Goal: Check status: Check status

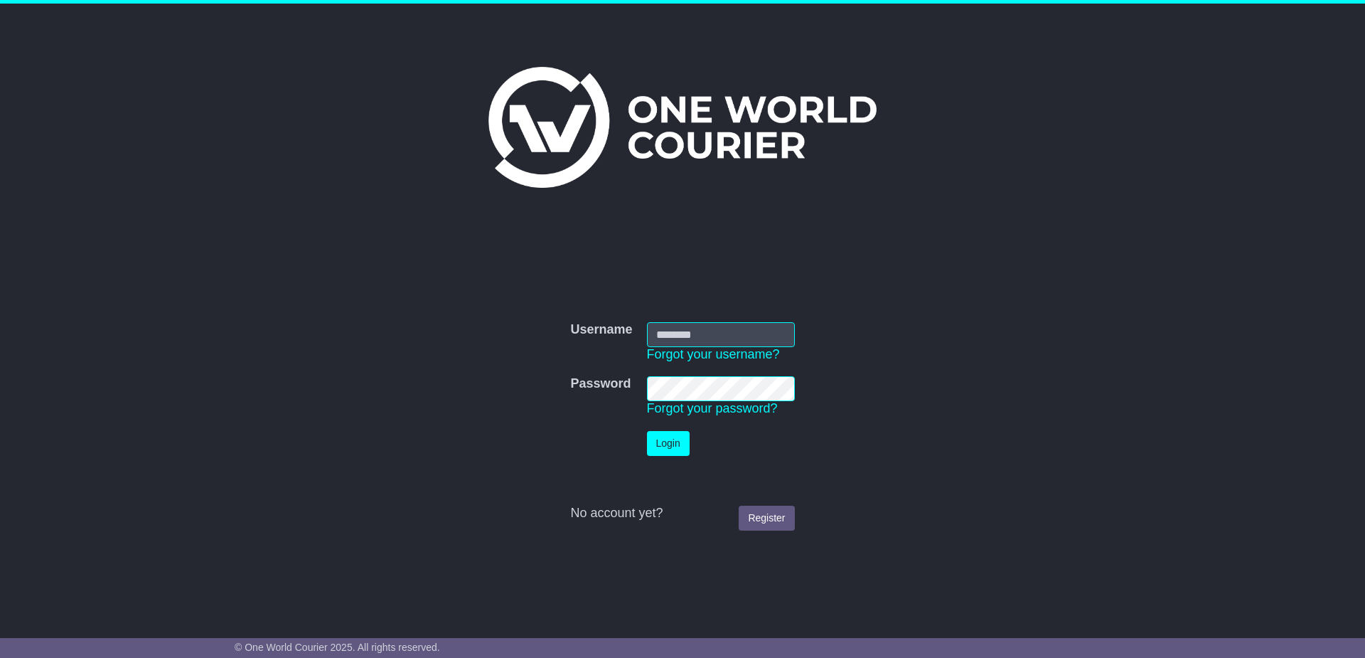
type input "**********"
click at [670, 441] on button "Login" at bounding box center [668, 443] width 43 height 25
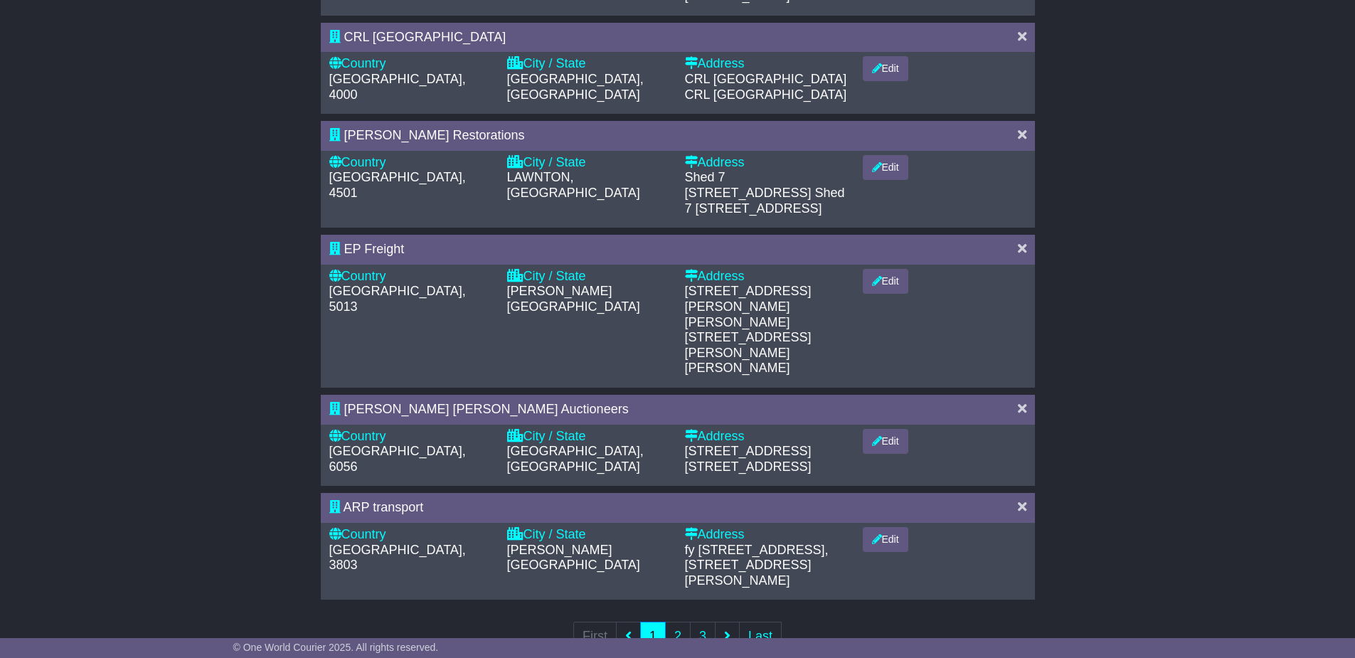
scroll to position [782, 0]
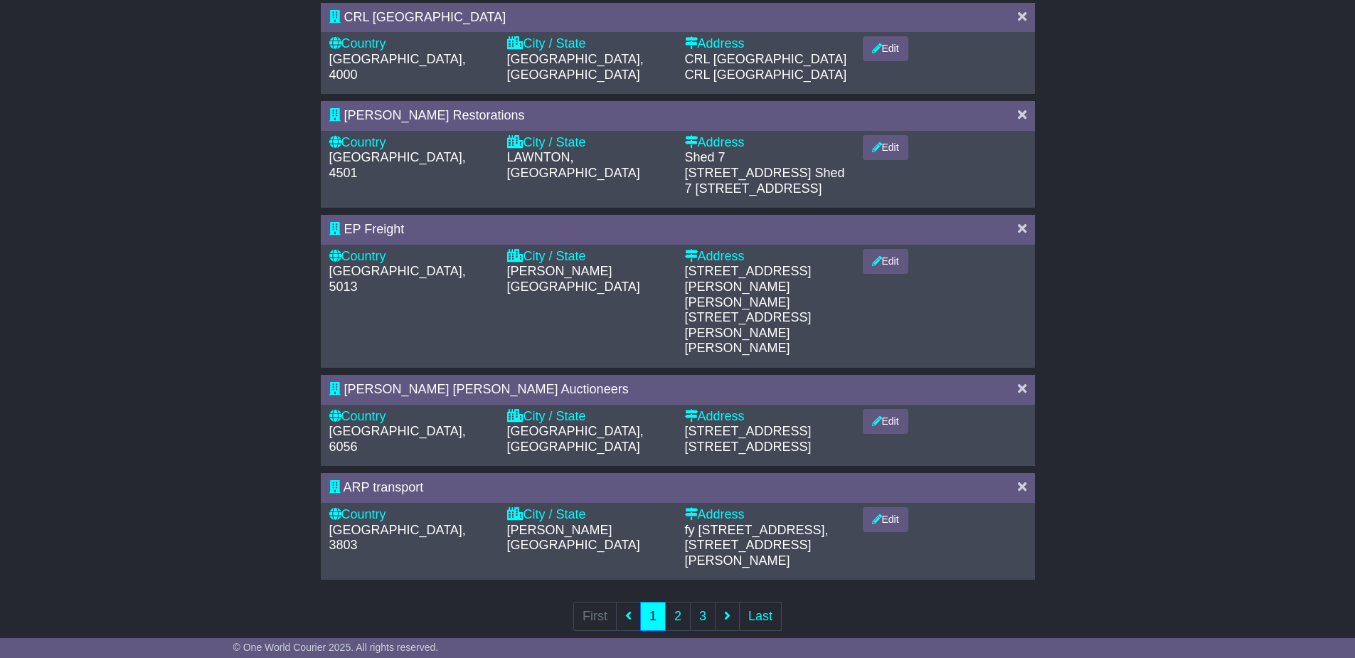
click at [376, 382] on span "Smith Broughton Auctioneers" at bounding box center [486, 389] width 284 height 14
click at [735, 440] on span "21 Military Rd, Midland WA 6056" at bounding box center [748, 447] width 127 height 14
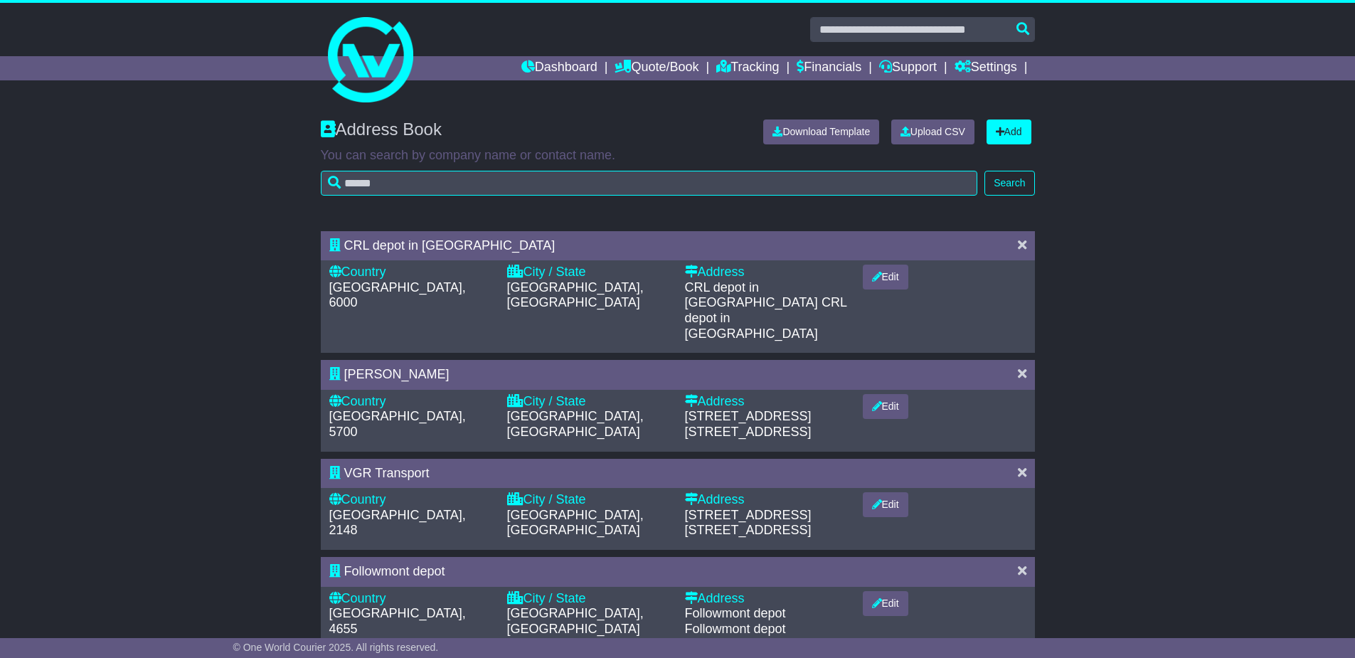
scroll to position [0, 0]
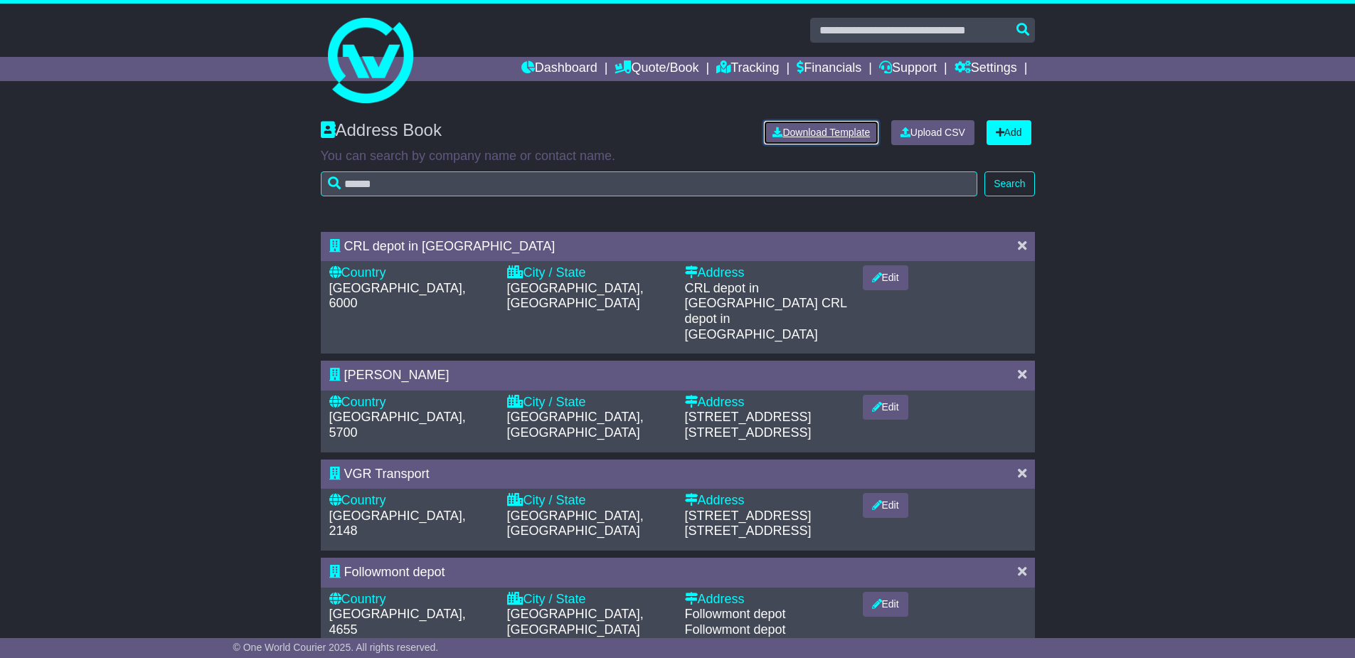
click at [802, 139] on link "Download Template" at bounding box center [821, 132] width 116 height 25
click at [745, 70] on link "Tracking" at bounding box center [747, 69] width 63 height 24
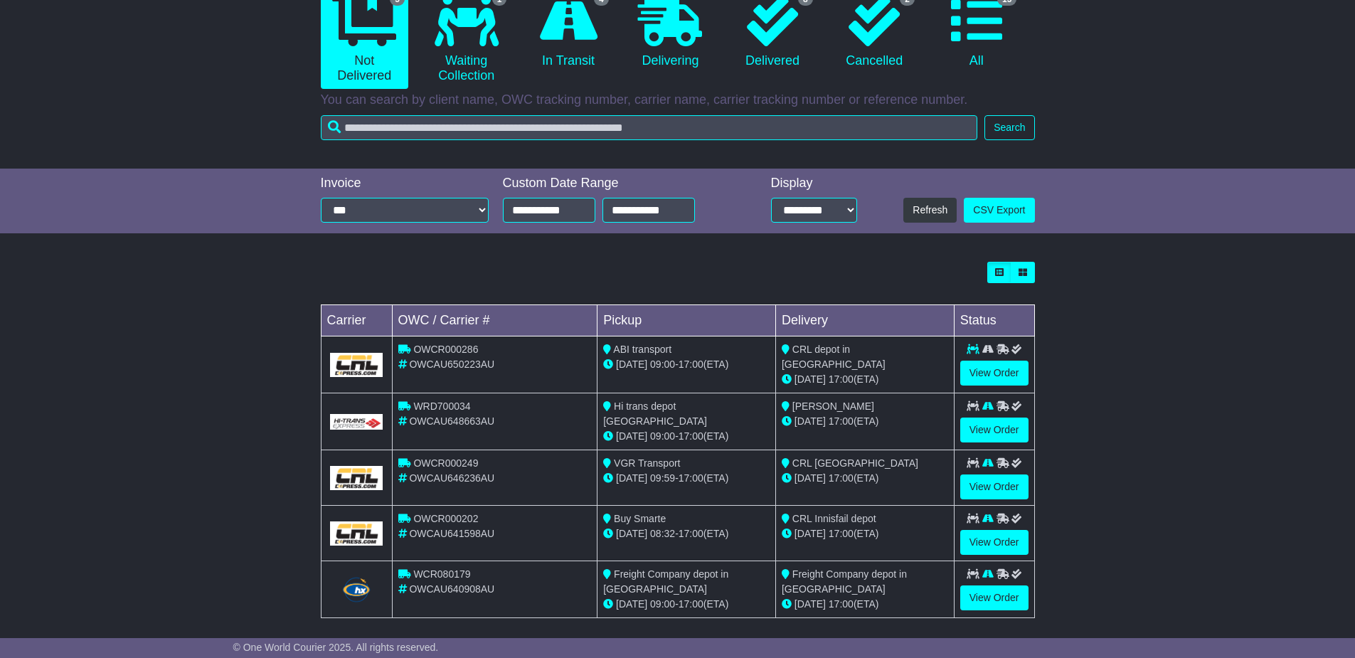
scroll to position [166, 0]
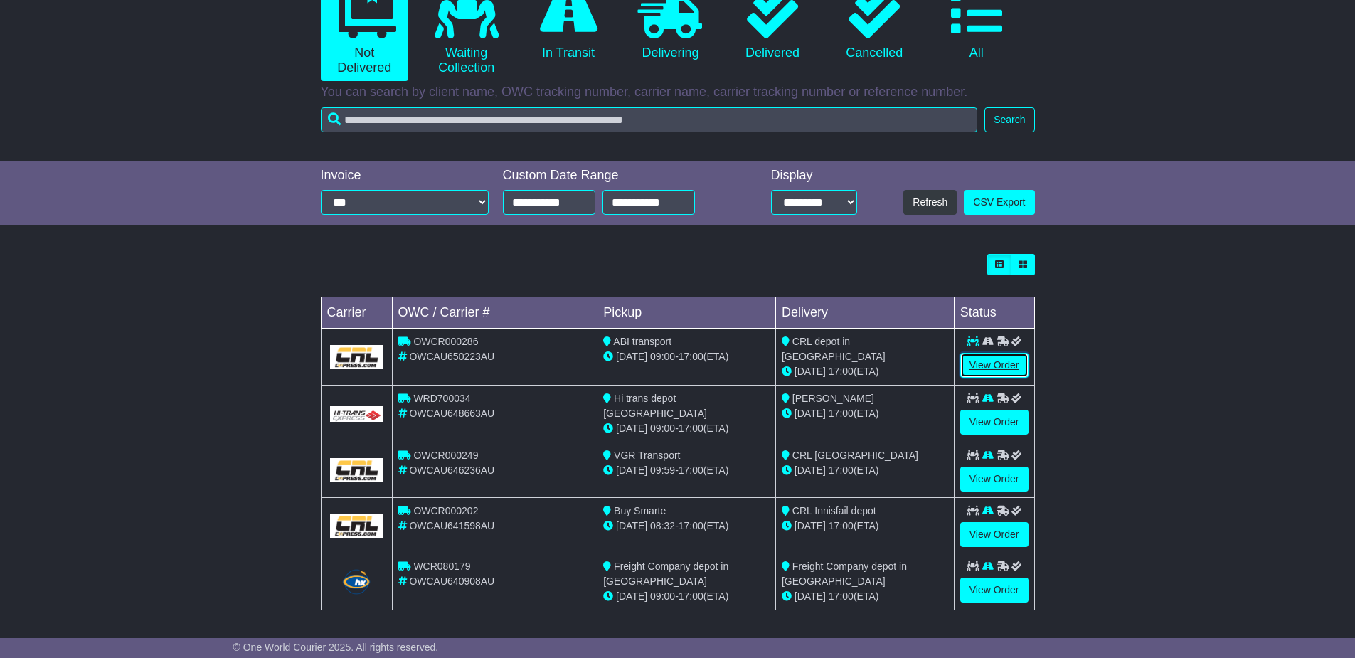
click at [995, 367] on link "View Order" at bounding box center [994, 365] width 68 height 25
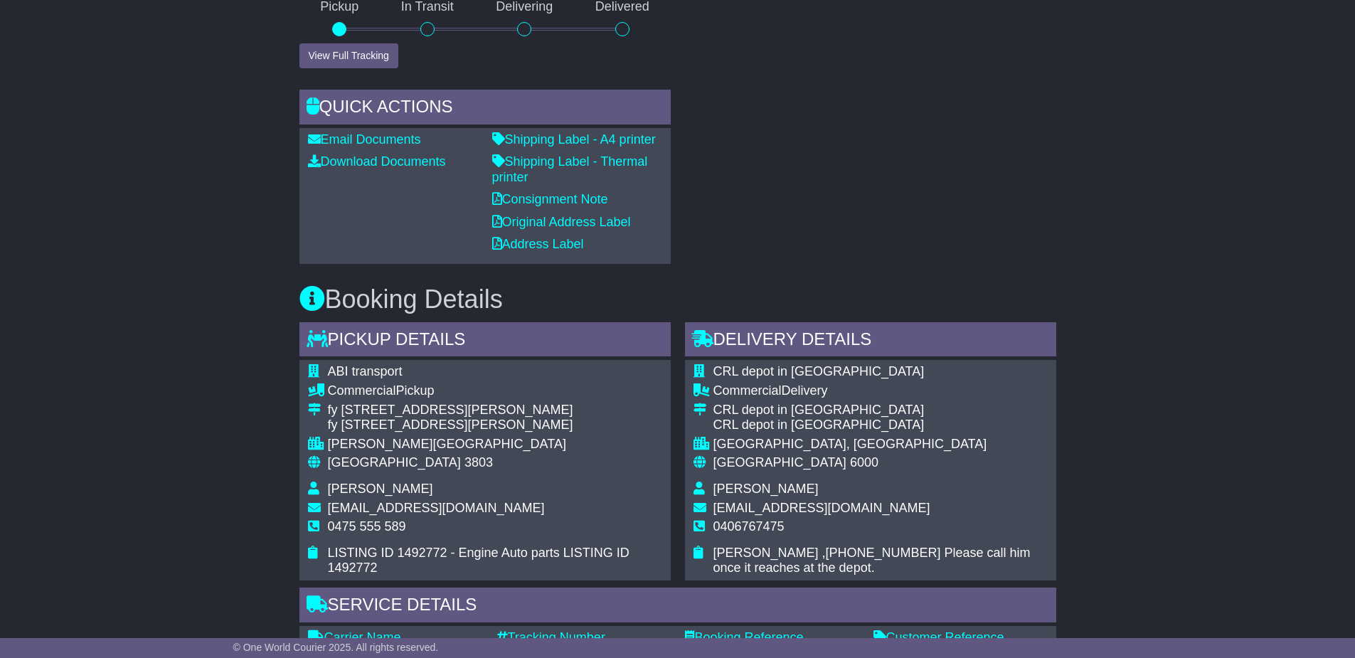
scroll to position [640, 0]
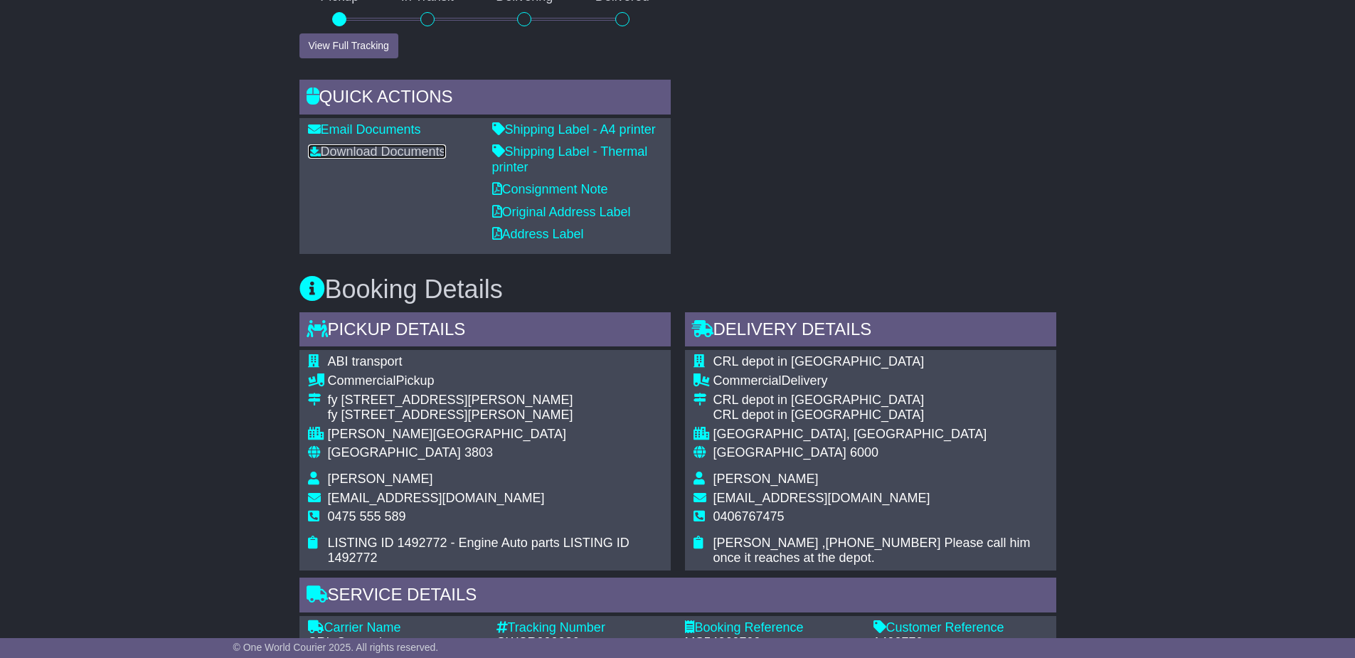
click at [398, 152] on link "Download Documents" at bounding box center [377, 151] width 138 height 14
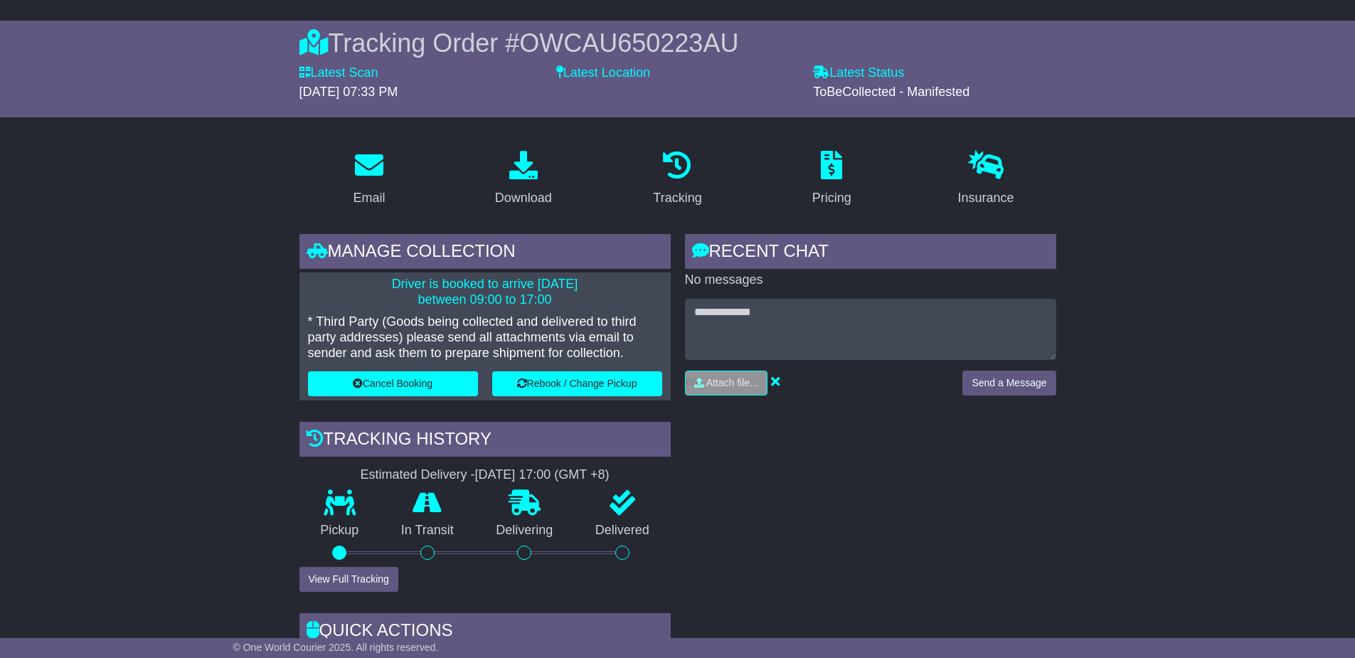
scroll to position [71, 0]
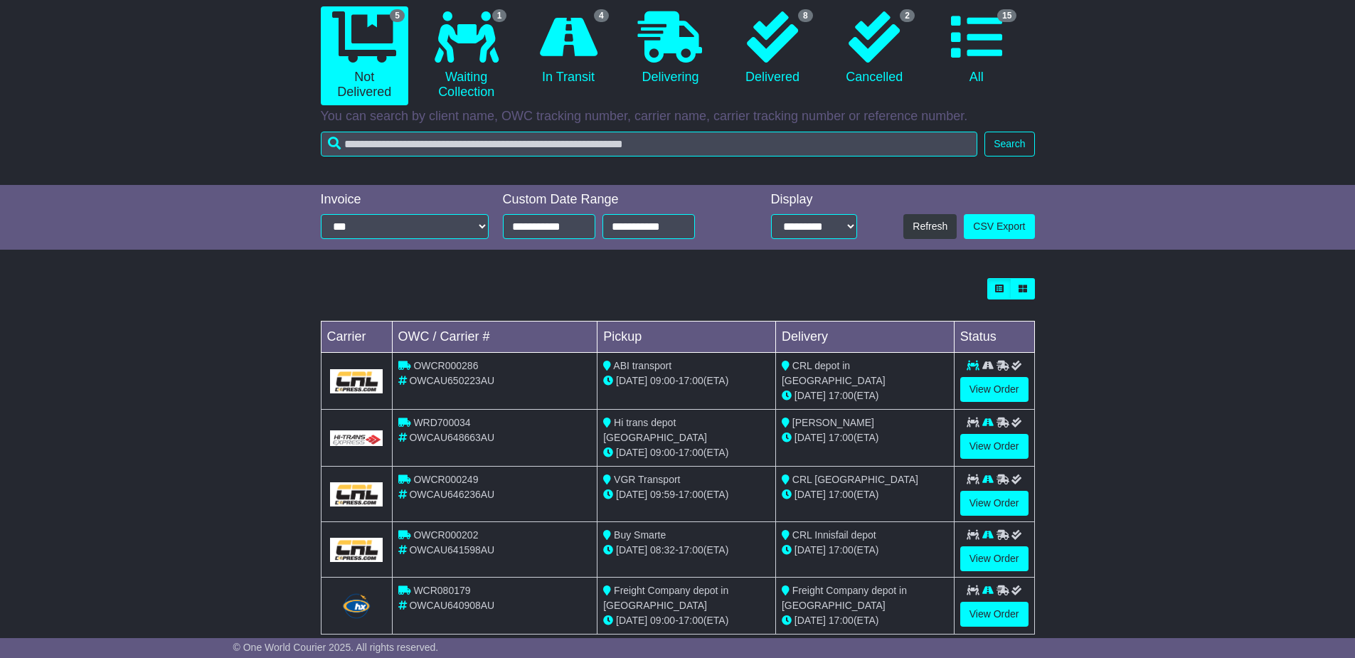
scroll to position [142, 0]
click at [1004, 447] on link "View Order" at bounding box center [994, 445] width 68 height 25
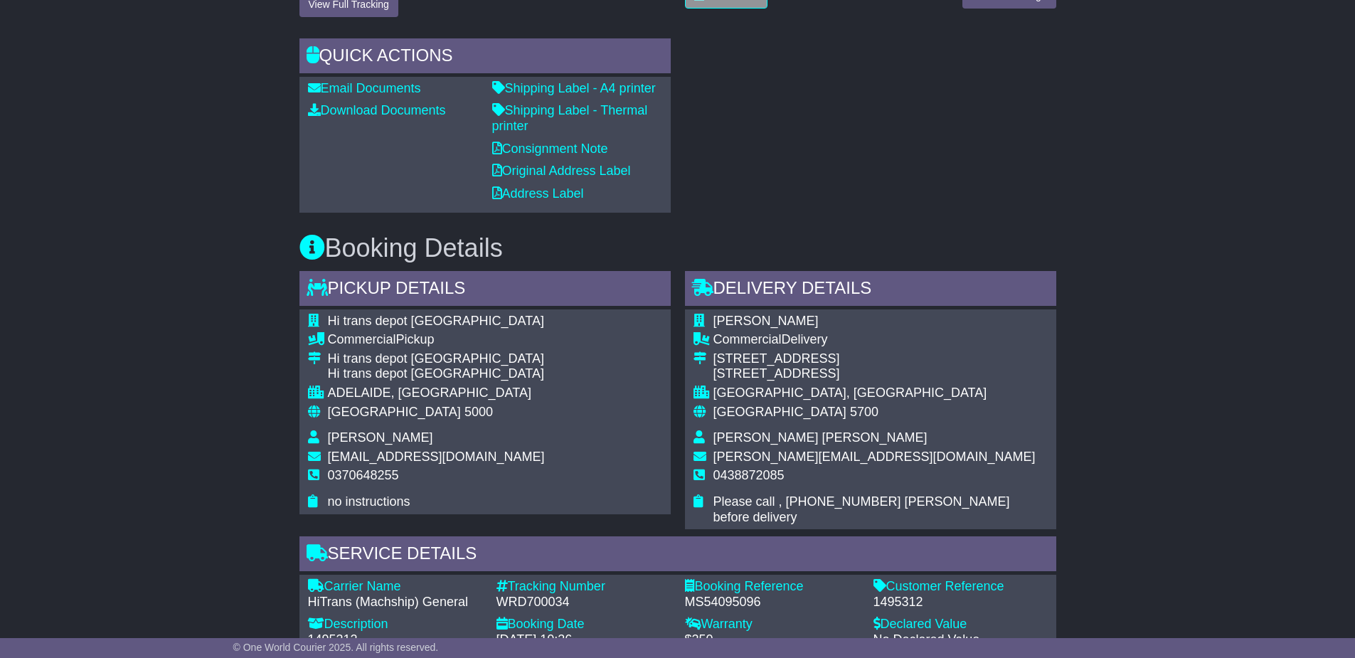
scroll to position [569, 0]
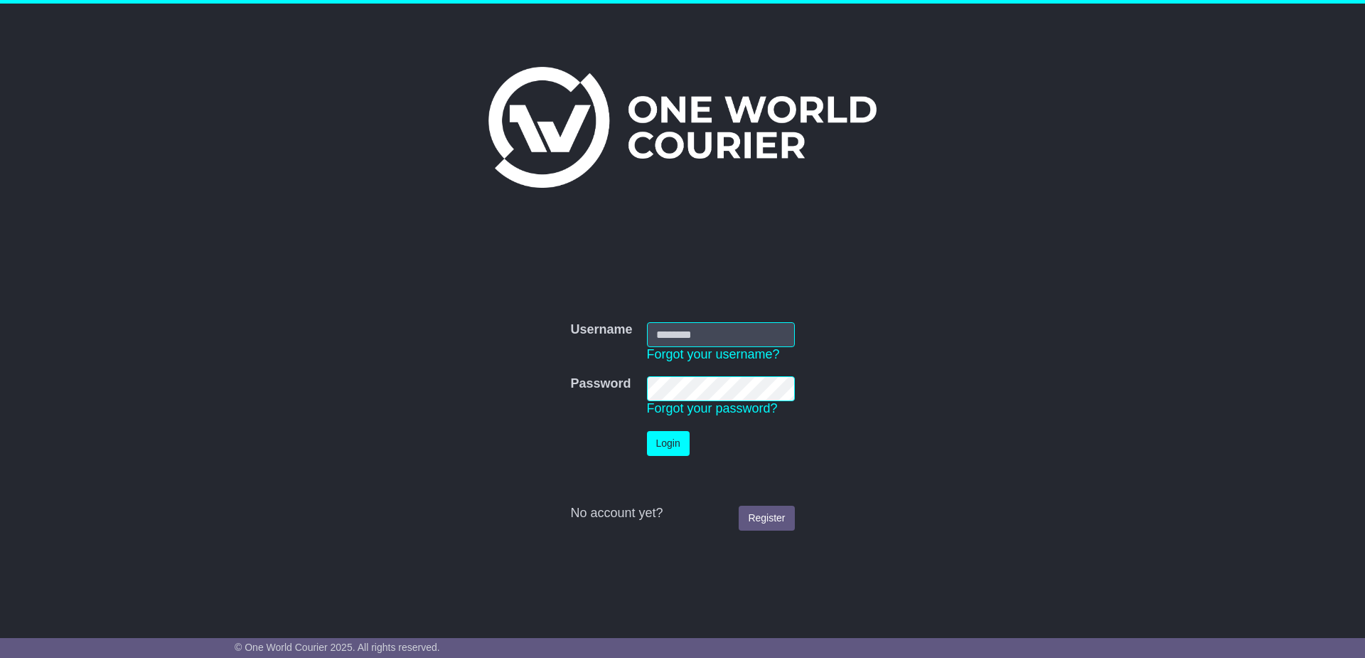
type input "**********"
click at [679, 443] on button "Login" at bounding box center [668, 443] width 43 height 25
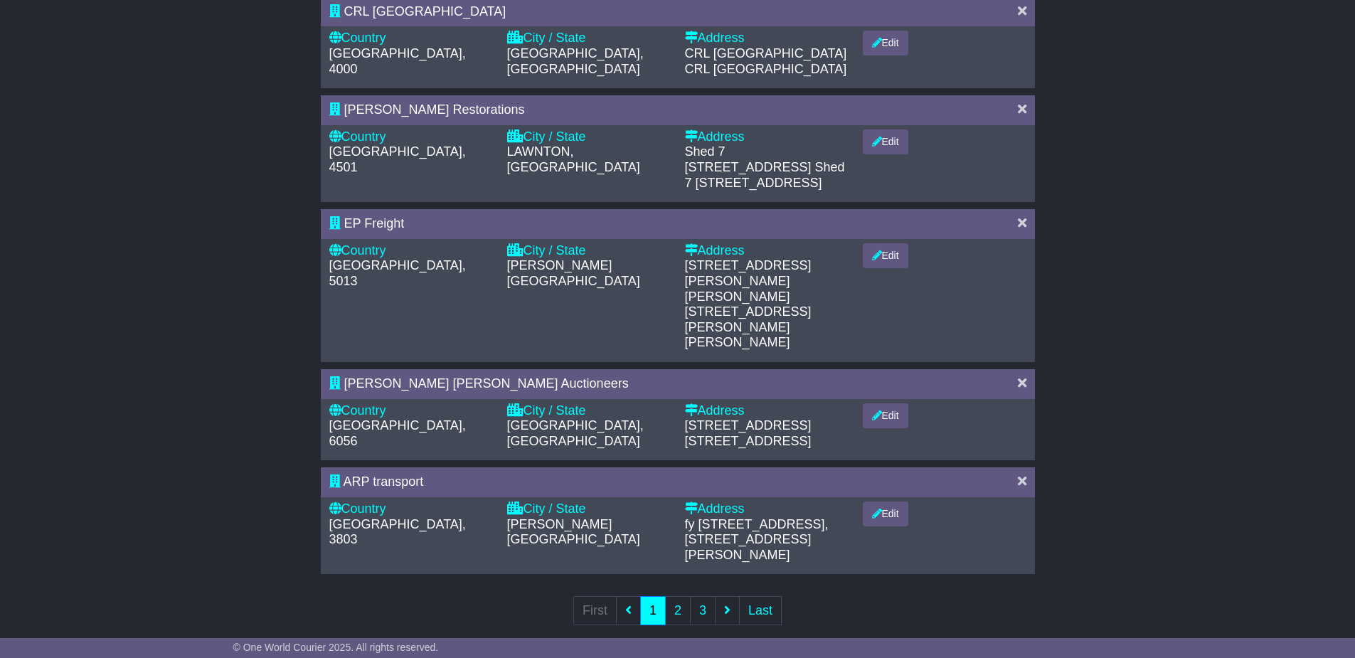
scroll to position [794, 0]
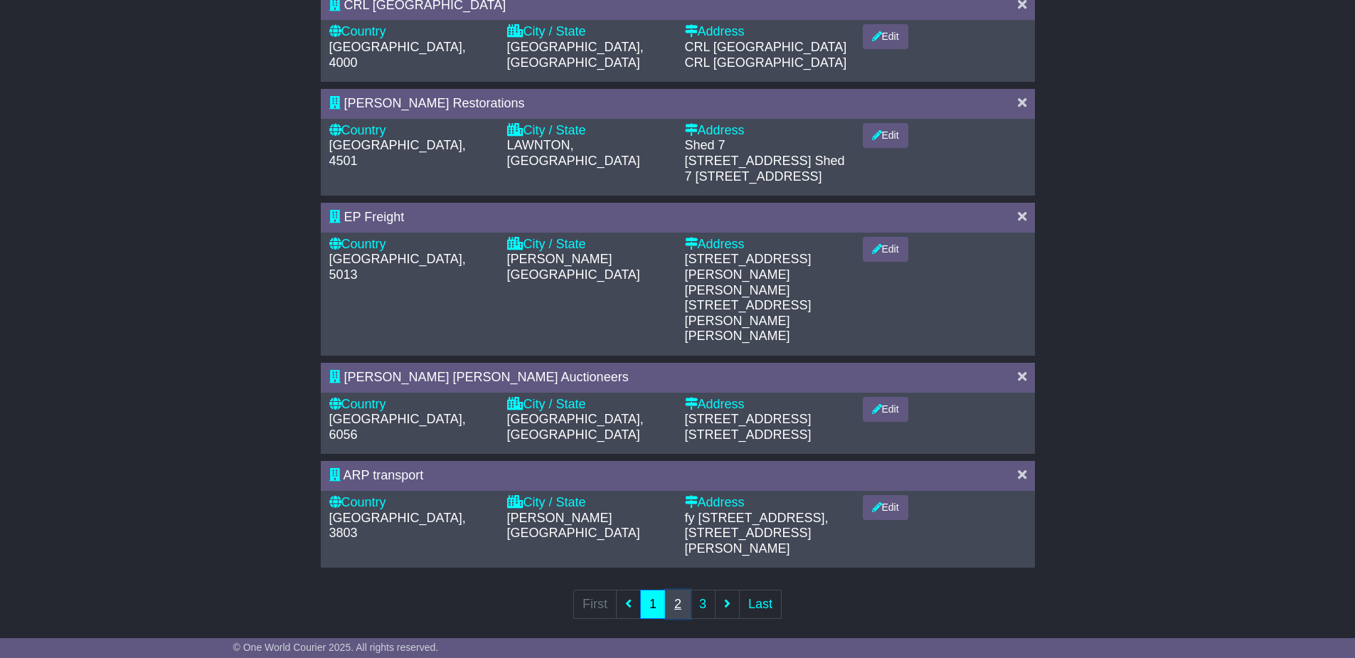
click at [673, 590] on link "2" at bounding box center [678, 604] width 26 height 29
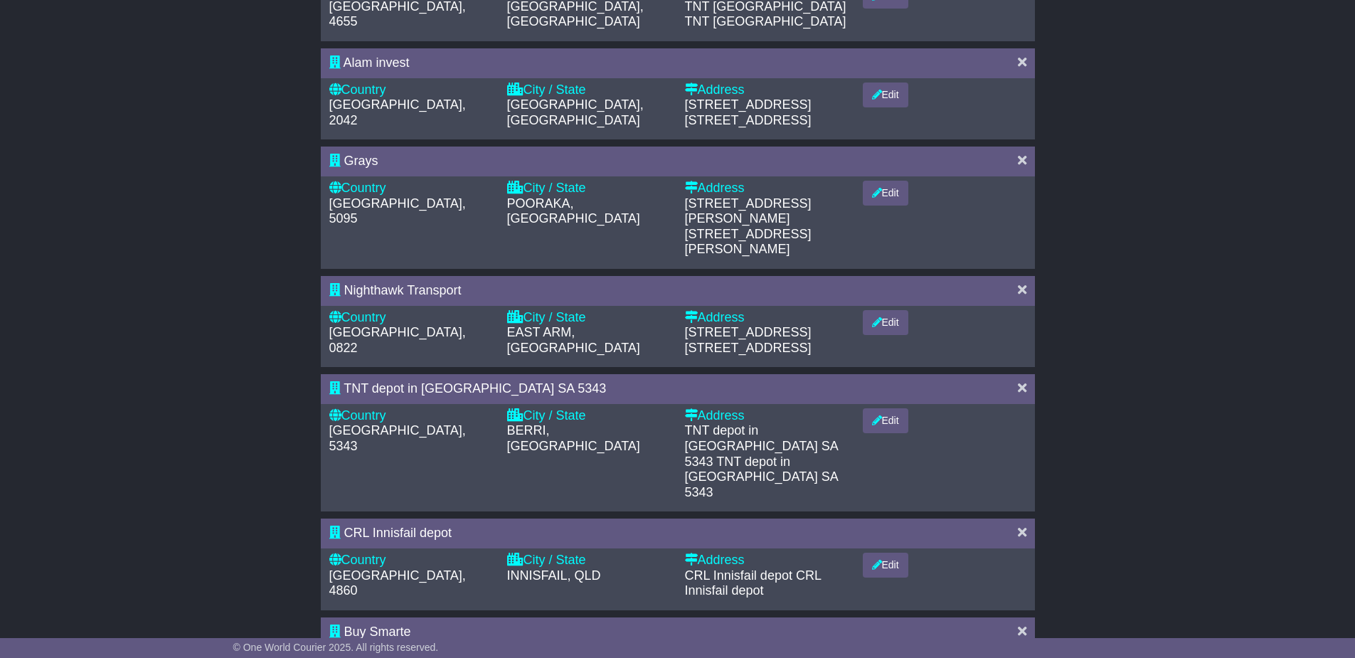
scroll to position [0, 0]
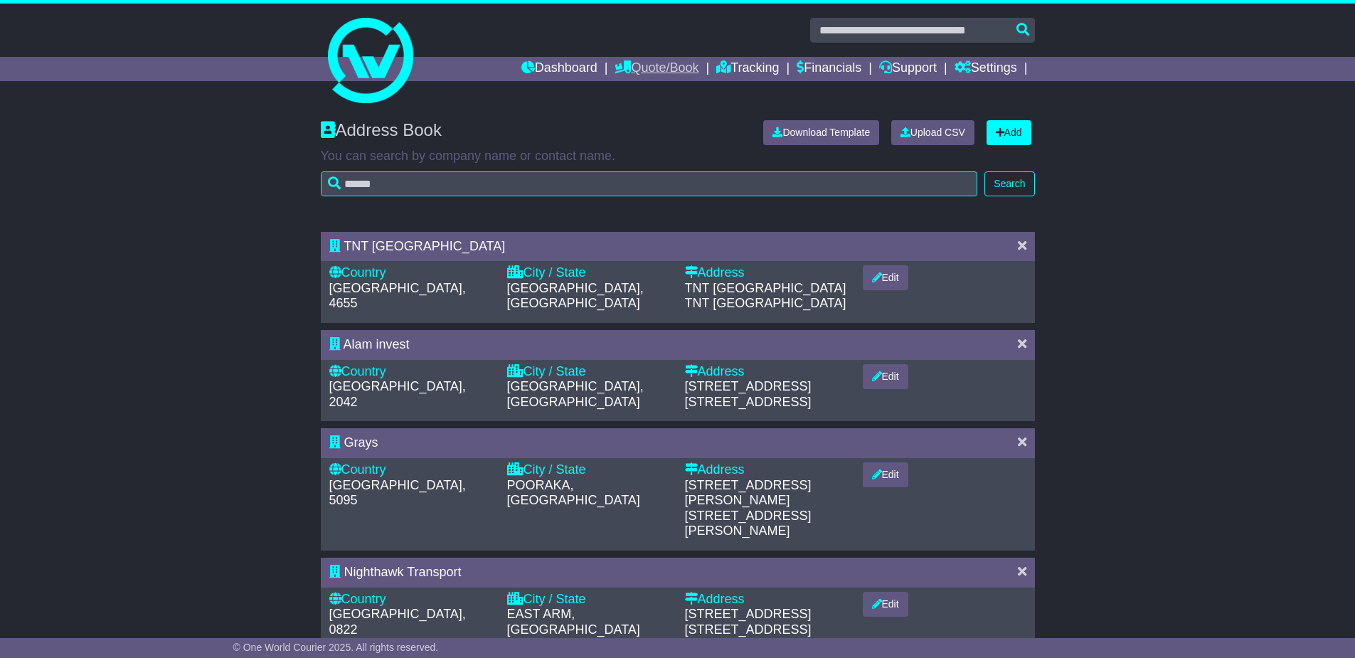
click at [672, 70] on link "Quote/Book" at bounding box center [656, 69] width 84 height 24
click at [568, 68] on link "Dashboard" at bounding box center [559, 69] width 76 height 24
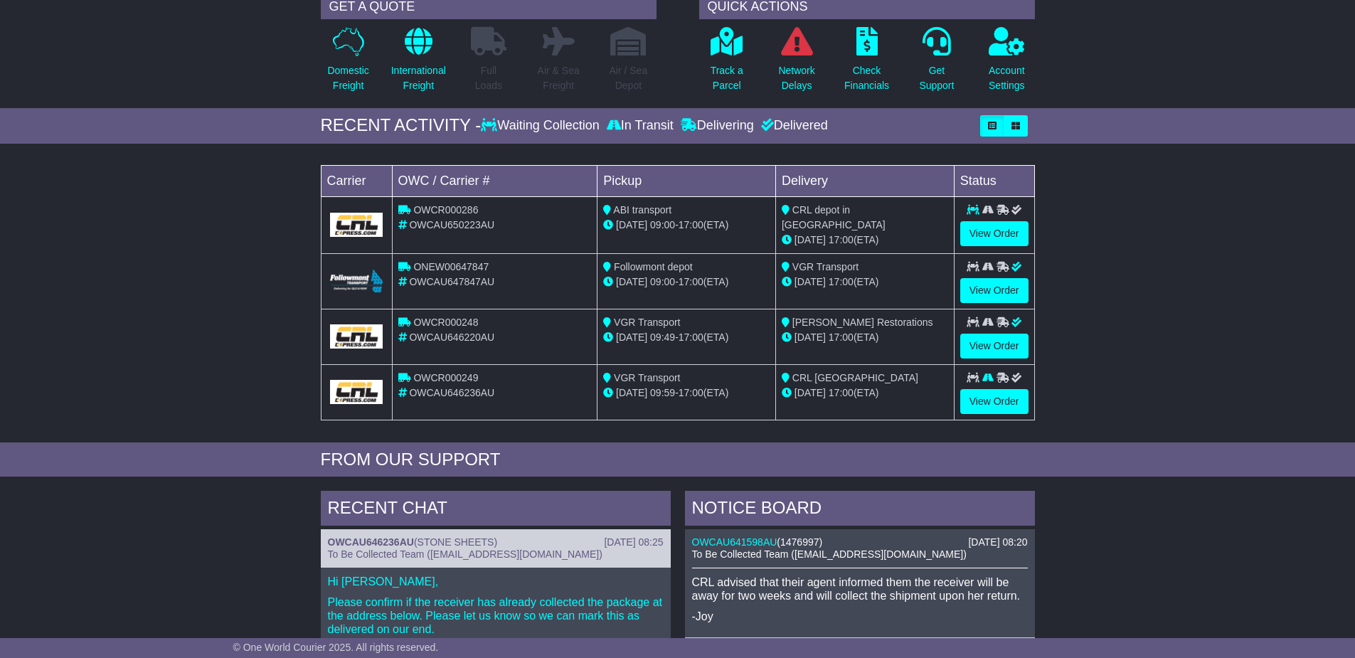
scroll to position [142, 0]
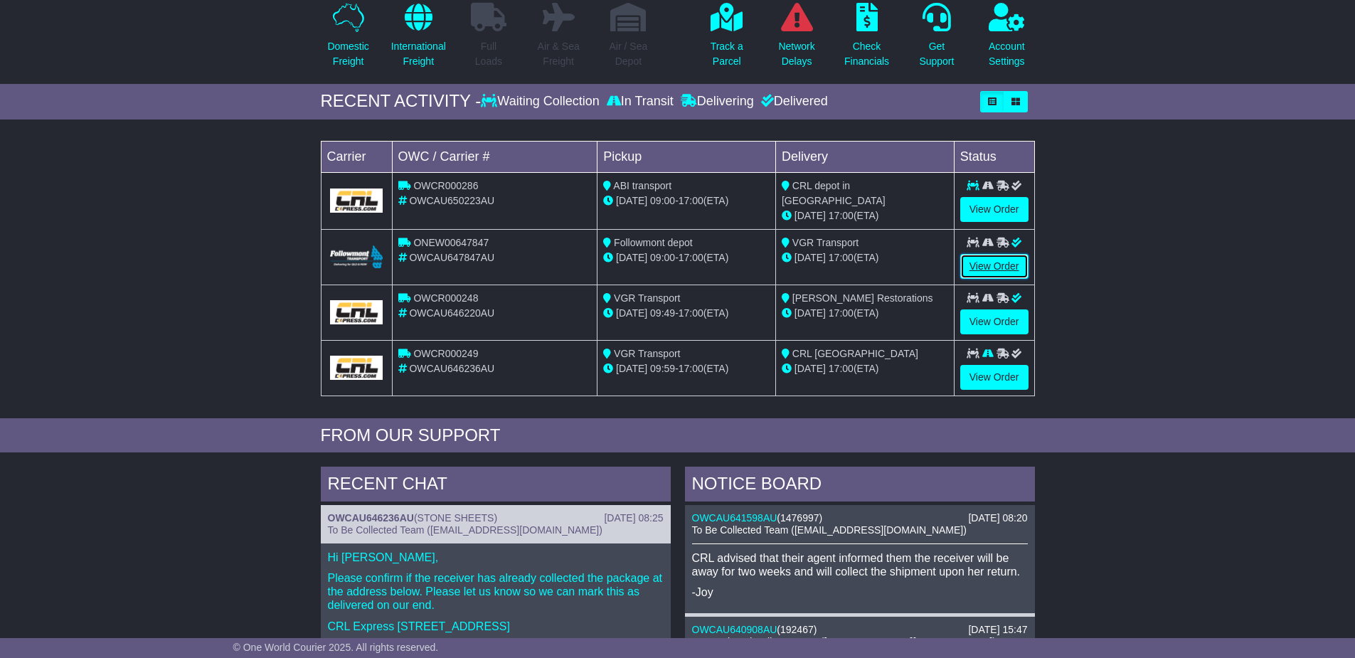
click at [993, 261] on link "View Order" at bounding box center [994, 266] width 68 height 25
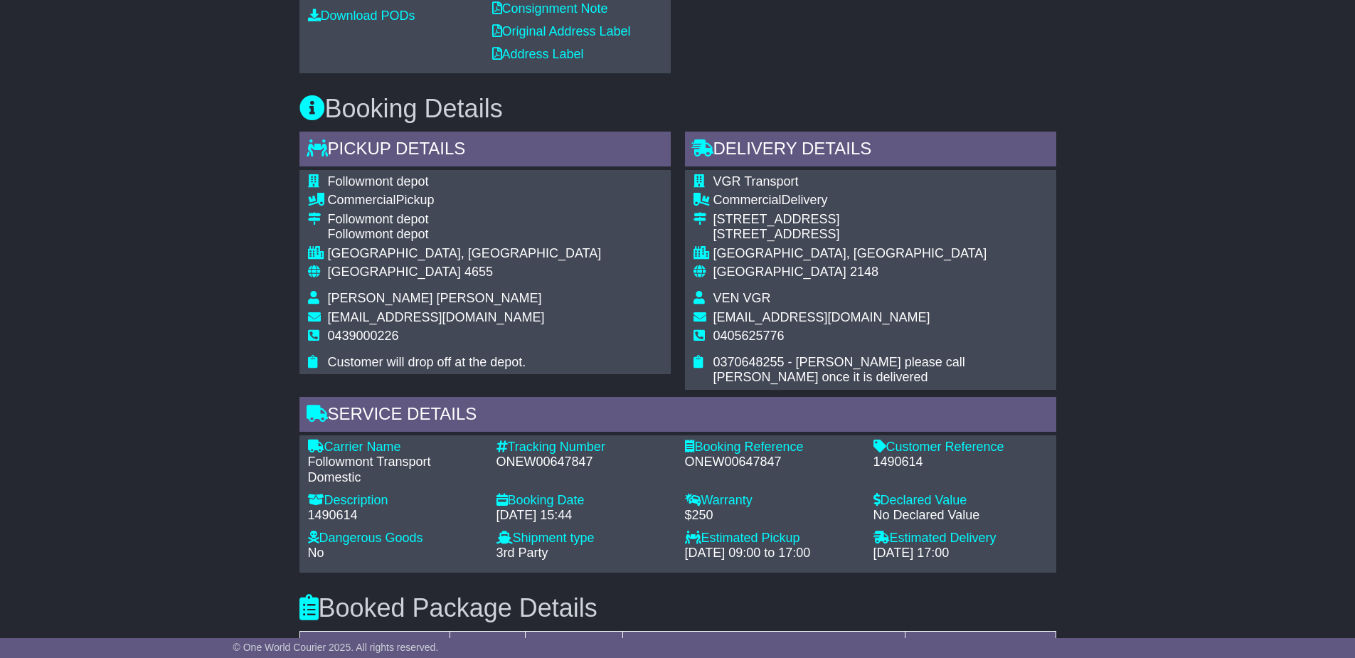
scroll to position [711, 0]
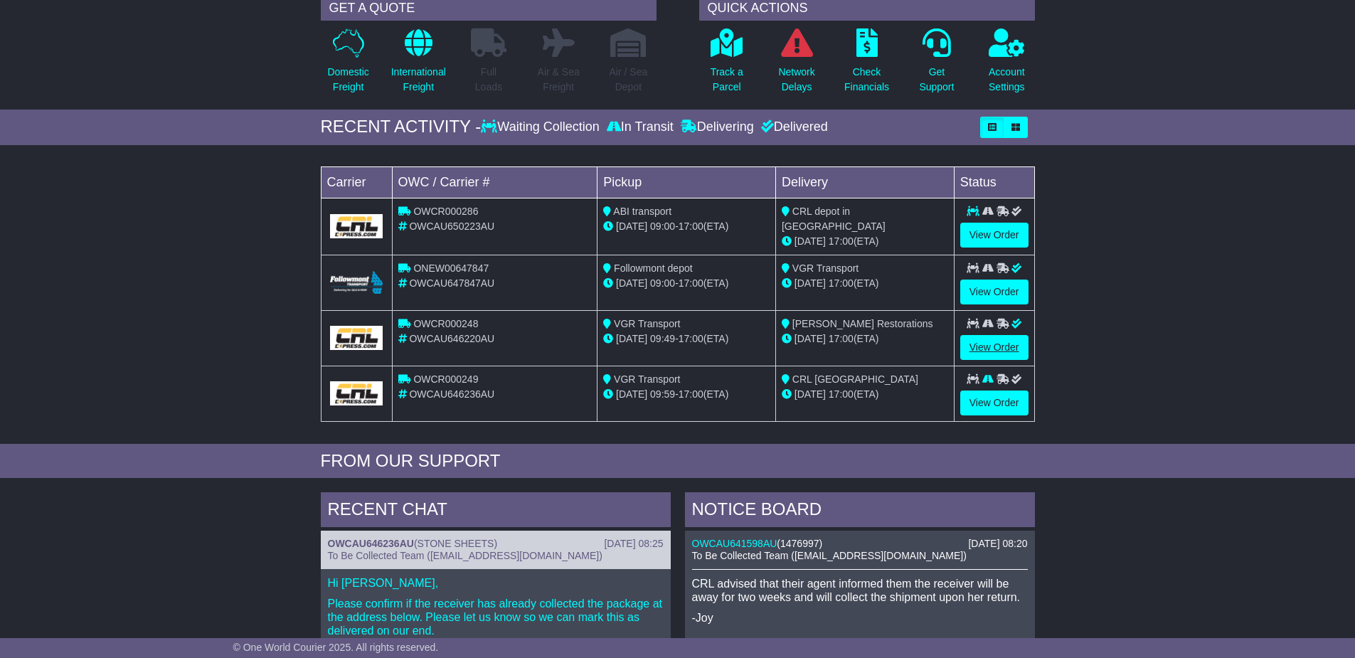
scroll to position [142, 0]
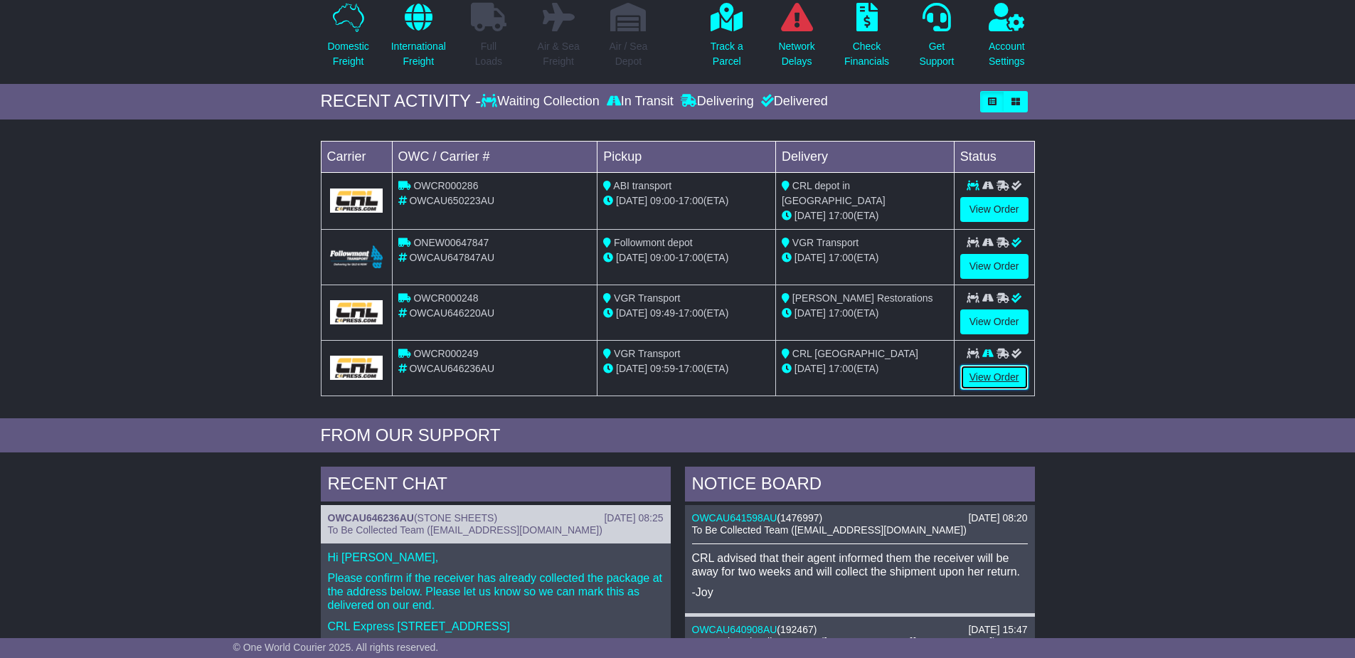
click at [990, 376] on link "View Order" at bounding box center [994, 377] width 68 height 25
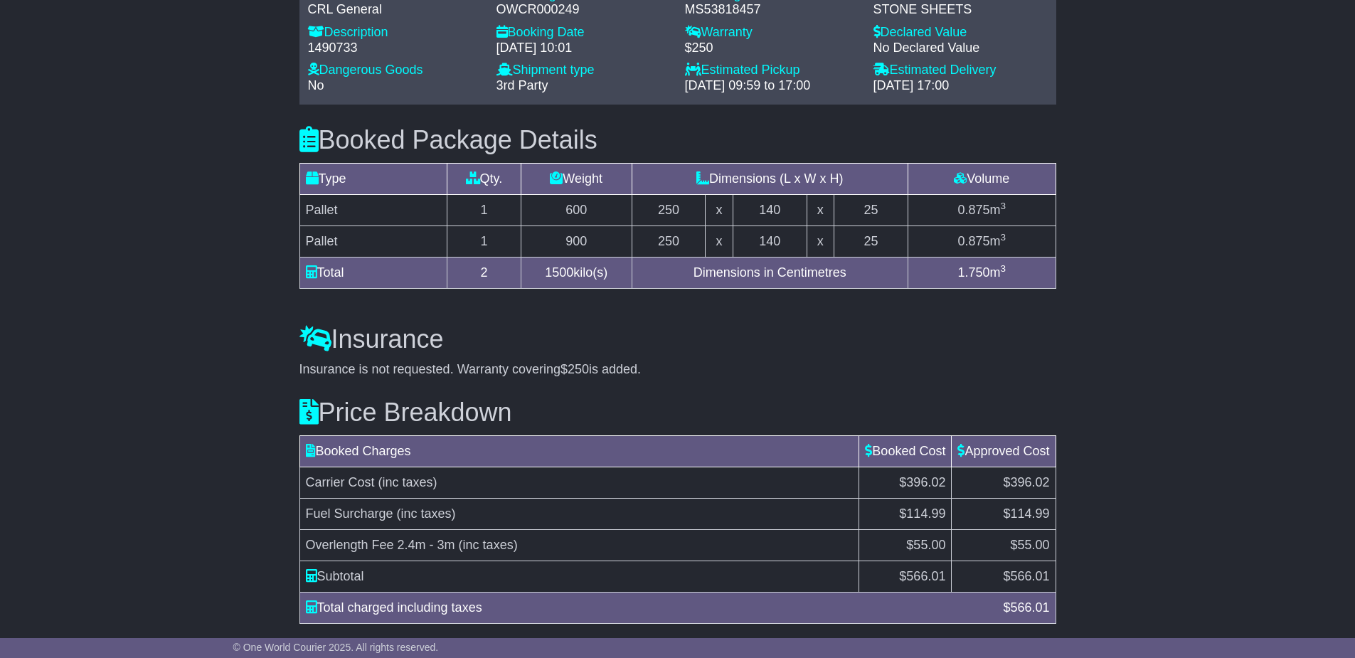
scroll to position [1222, 0]
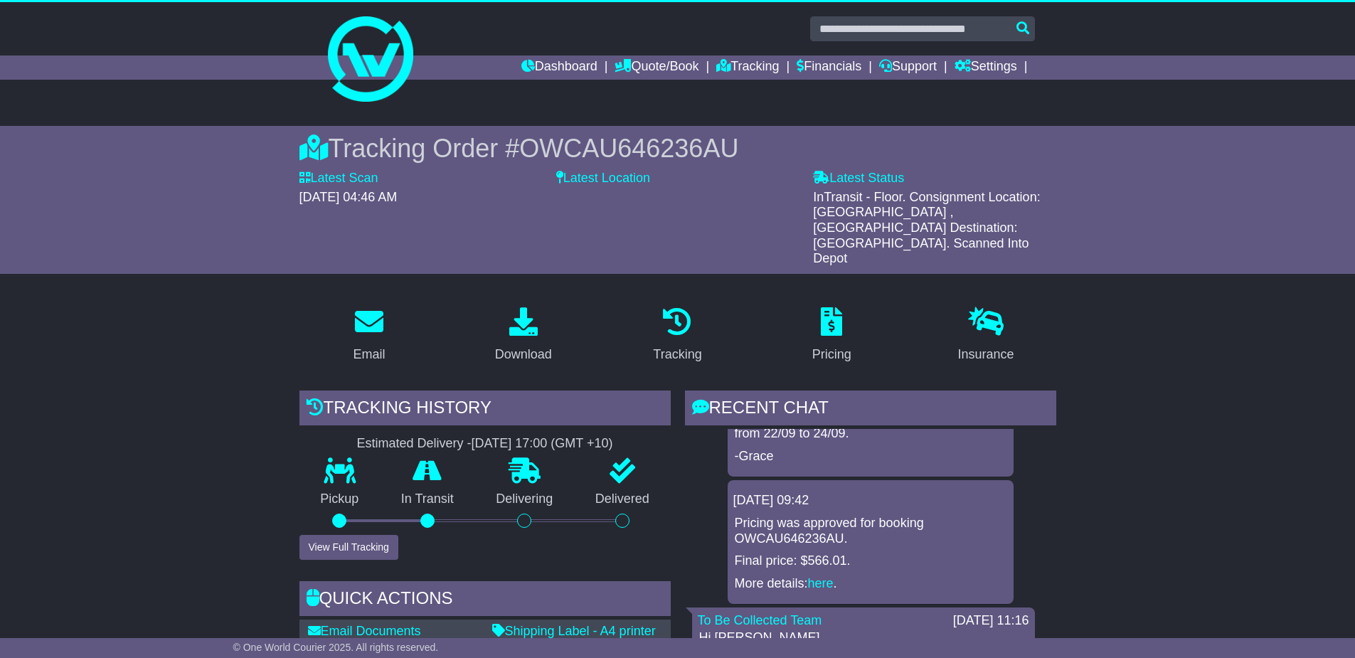
scroll to position [0, 0]
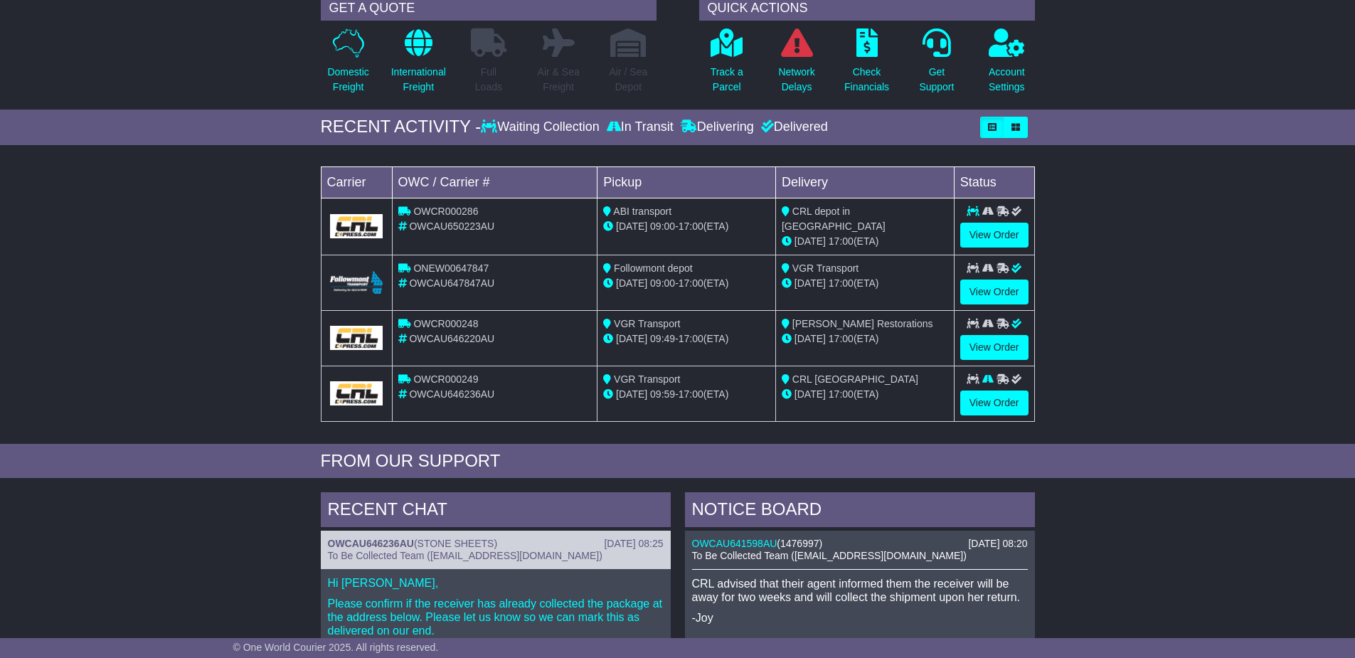
scroll to position [142, 0]
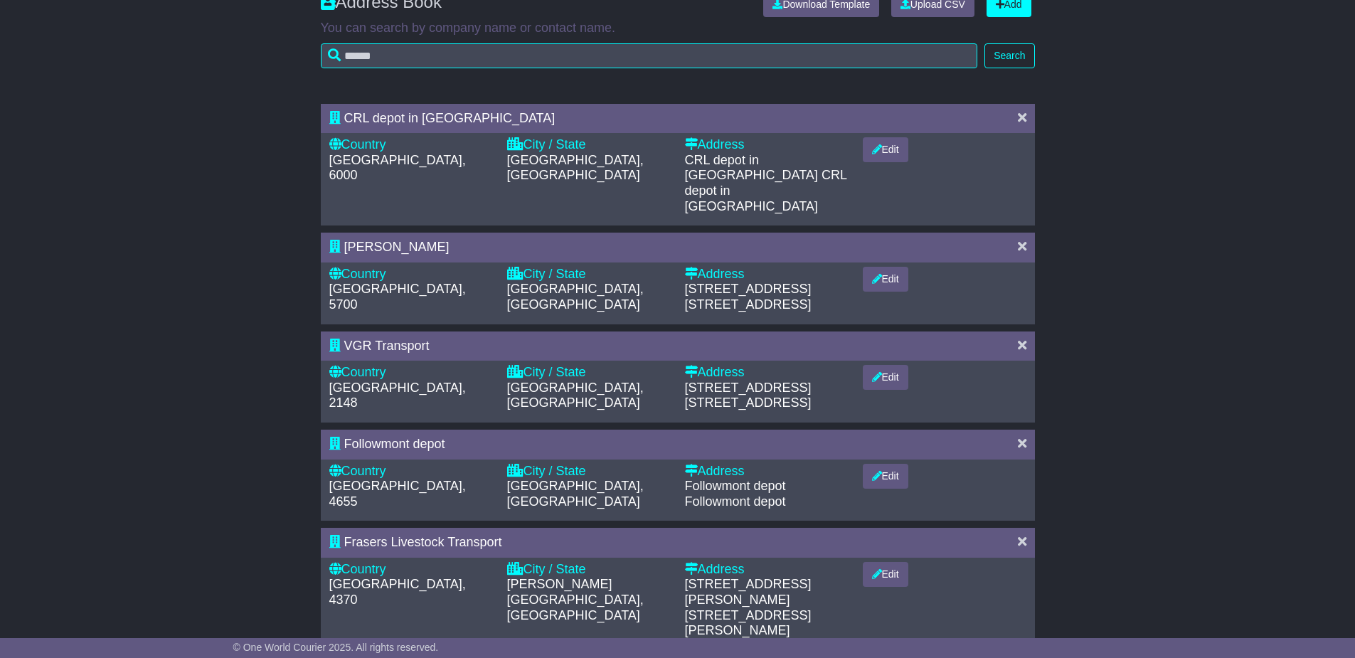
scroll to position [83, 0]
